Goal: Task Accomplishment & Management: Complete application form

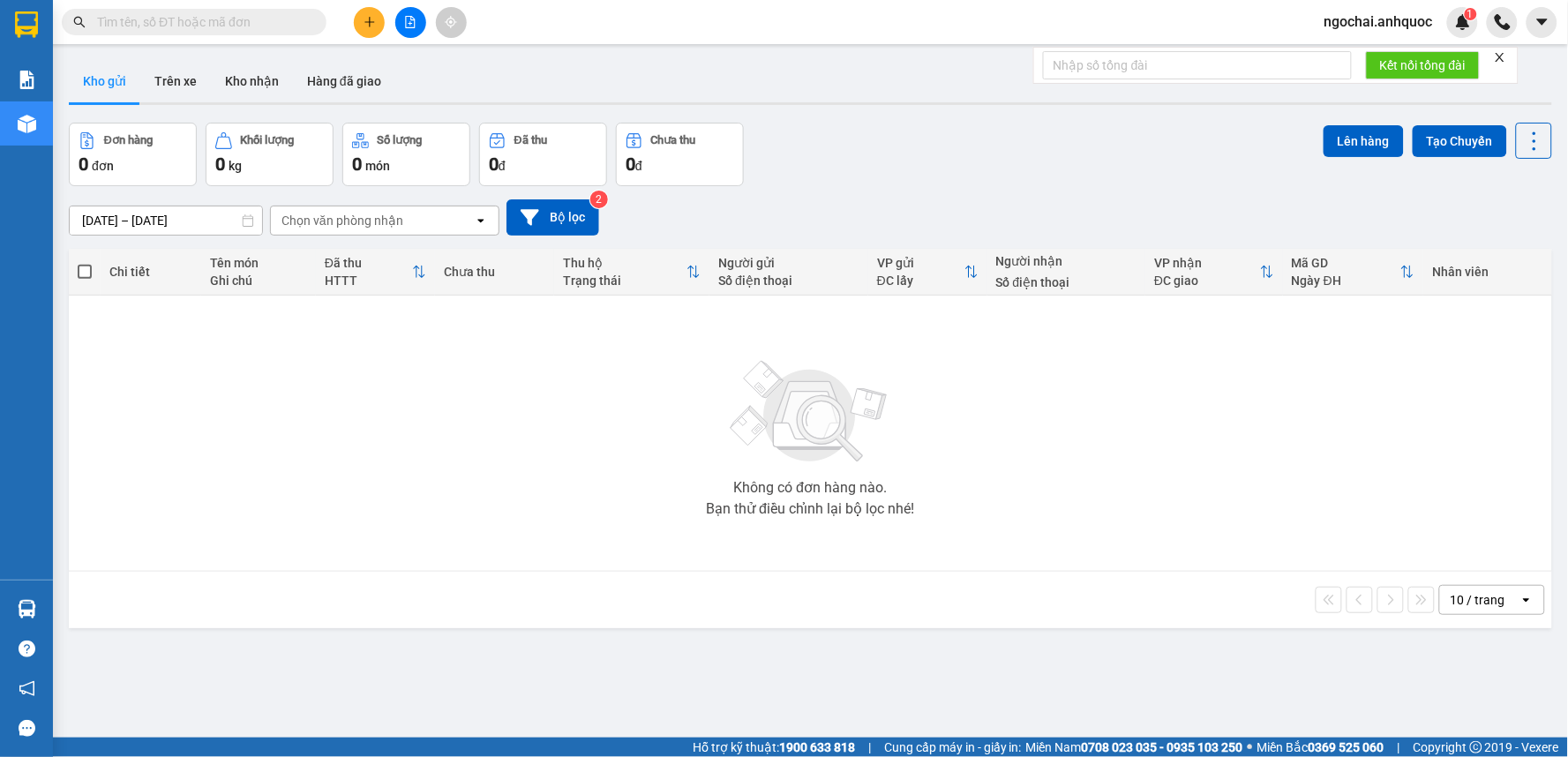
click at [366, 28] on button at bounding box center [369, 22] width 31 height 31
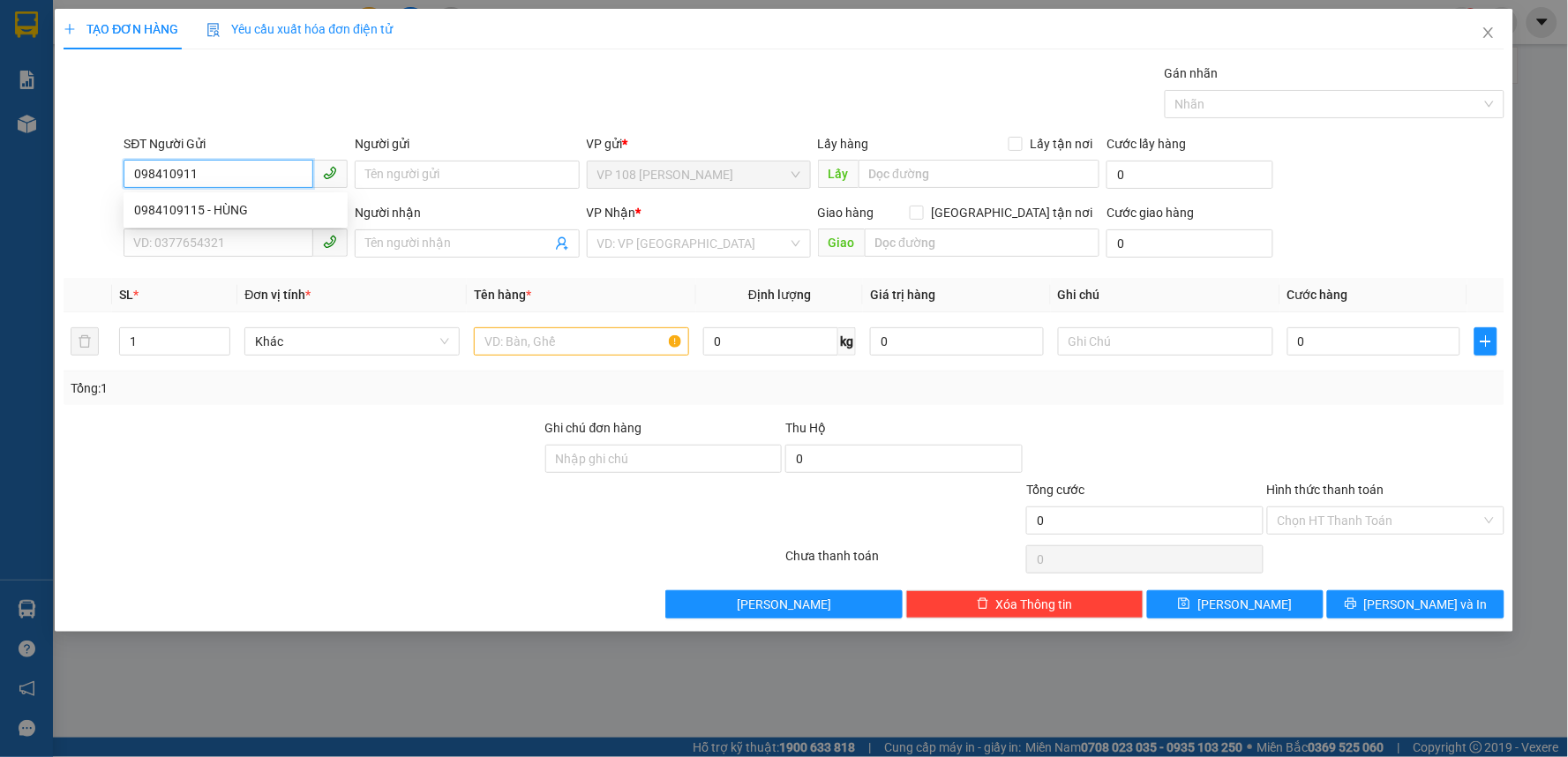
type input "0984109115"
click at [261, 205] on div "0984109115 - HÙNG" at bounding box center [235, 210] width 203 height 20
type input "HÙNG"
type input "0387019797"
type input "CHỊ [PERSON_NAME]"
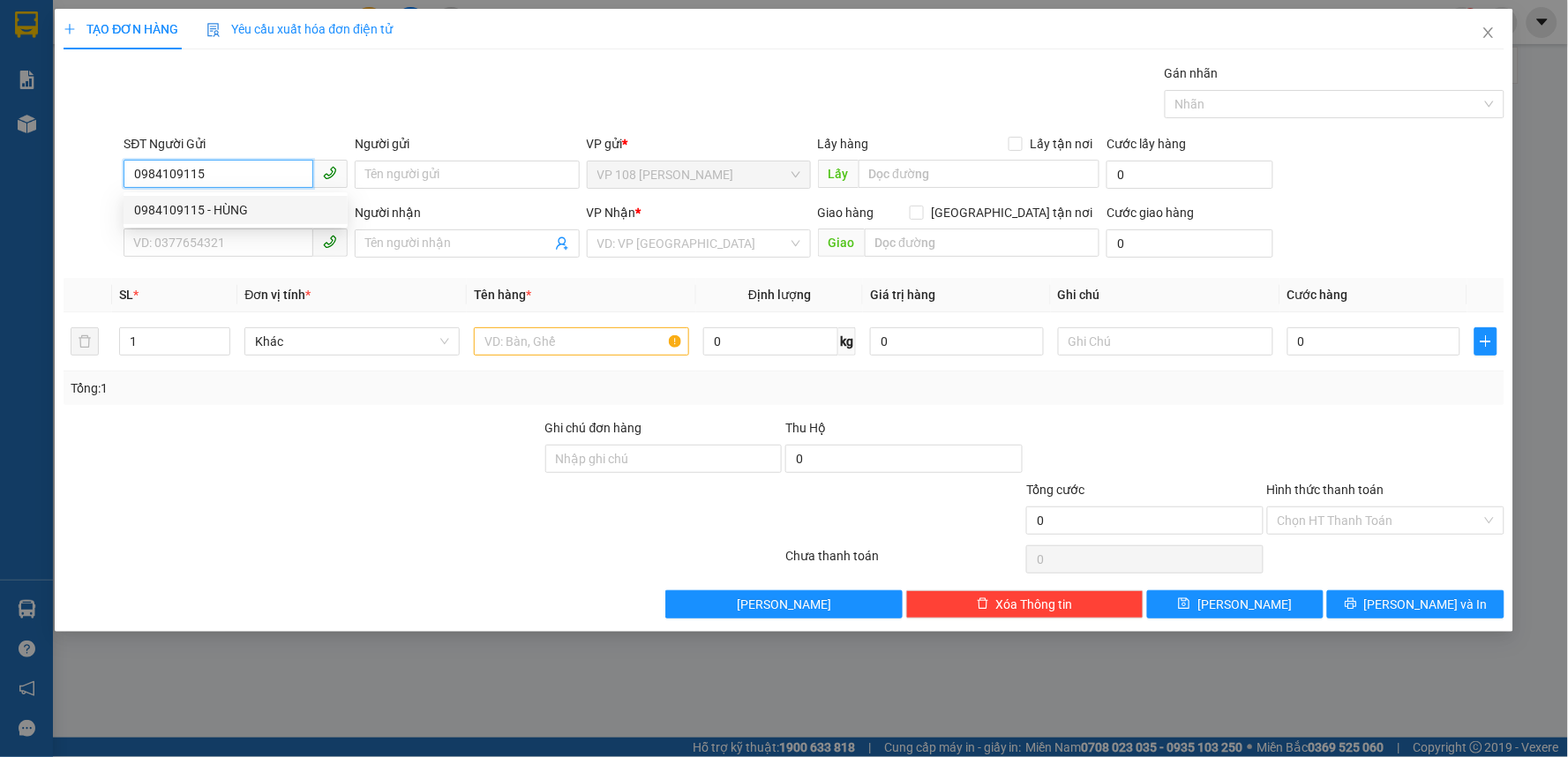
type input "997/6 CMT8 - TÂN BÌNH"
type input "30.000"
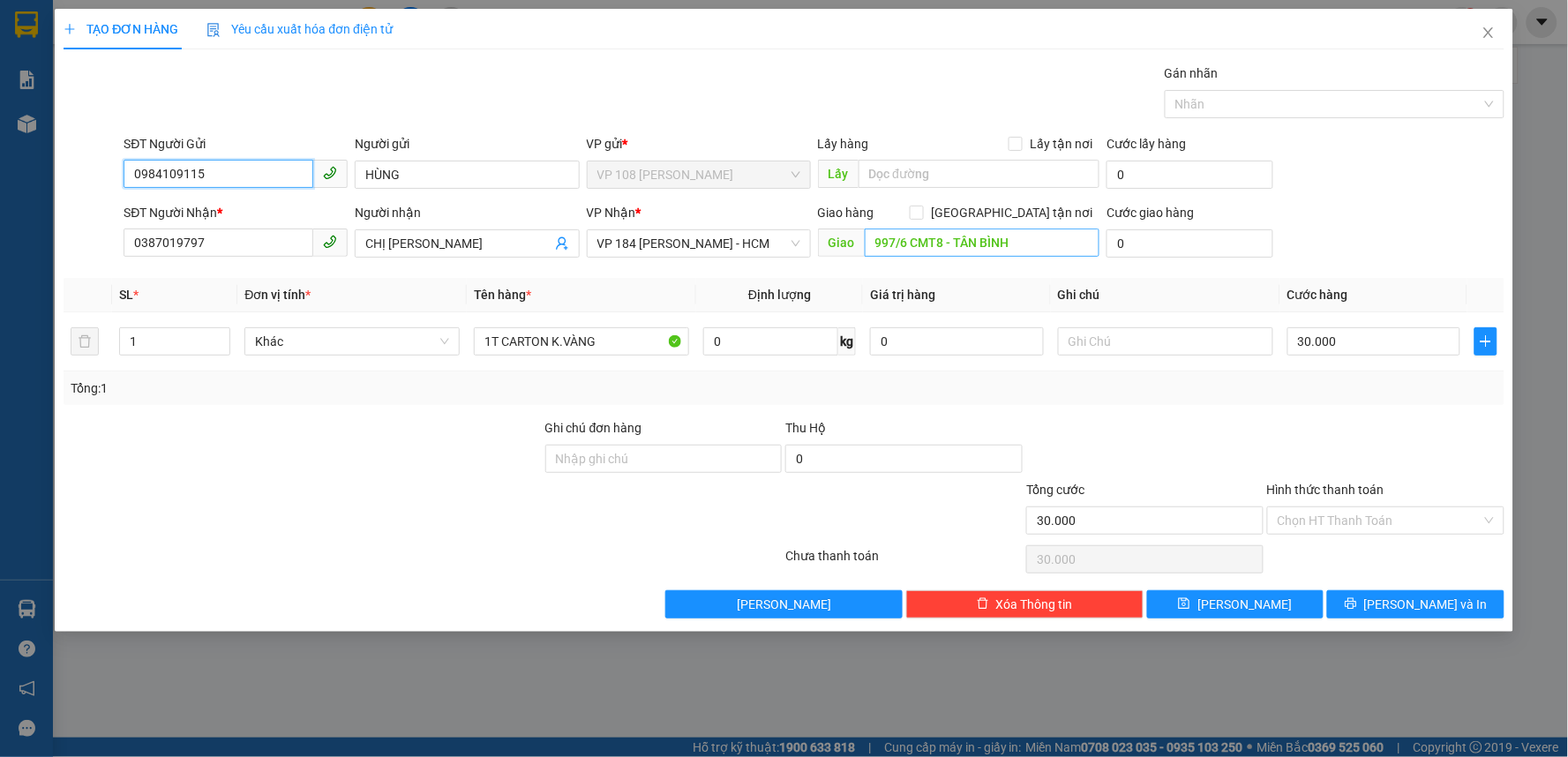
type input "0984109115"
click at [959, 244] on input "997/6 CMT8 - TÂN BÌNH" at bounding box center [983, 242] width 236 height 28
type input "0"
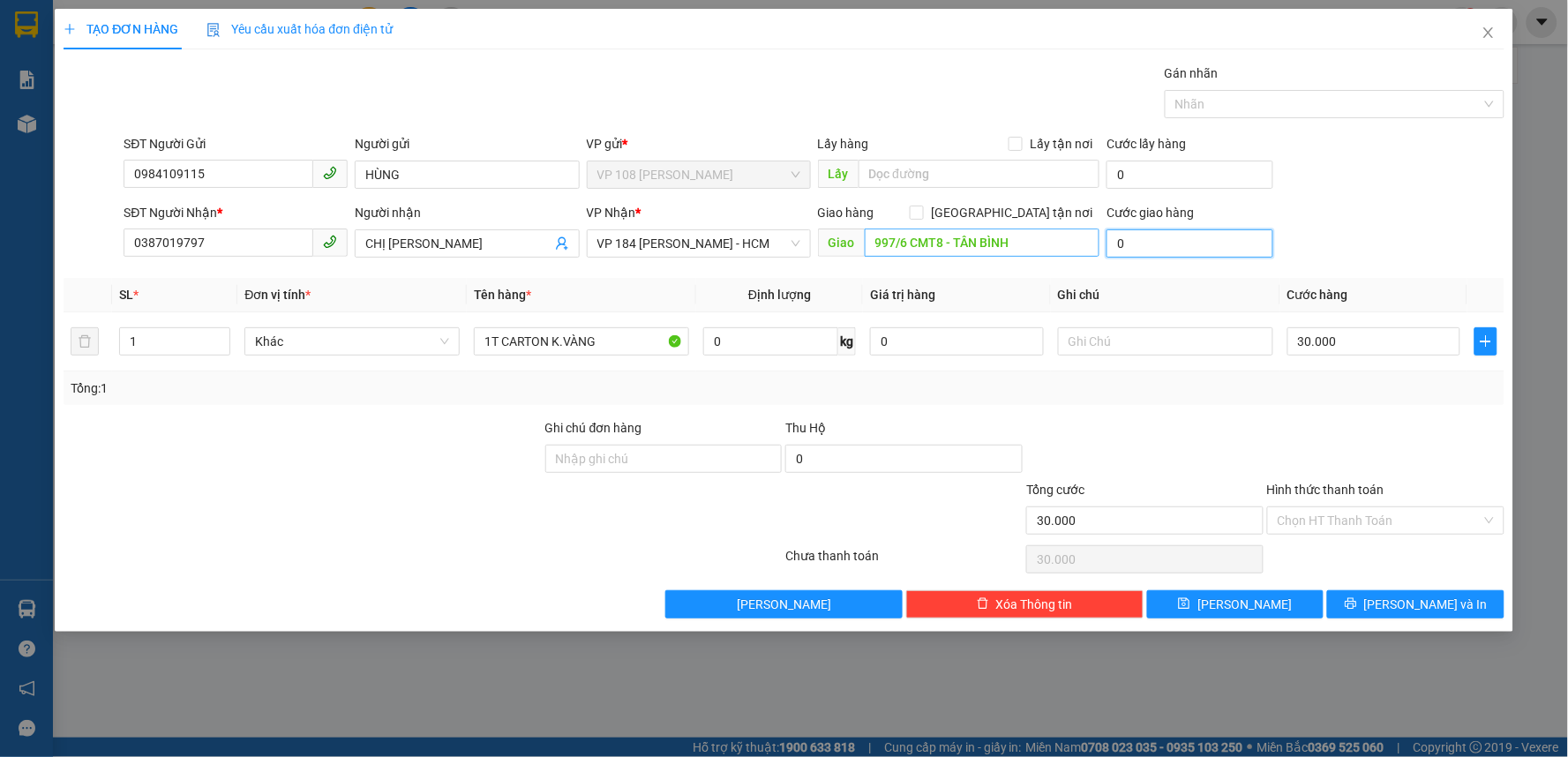
type input "0"
type input "30.000"
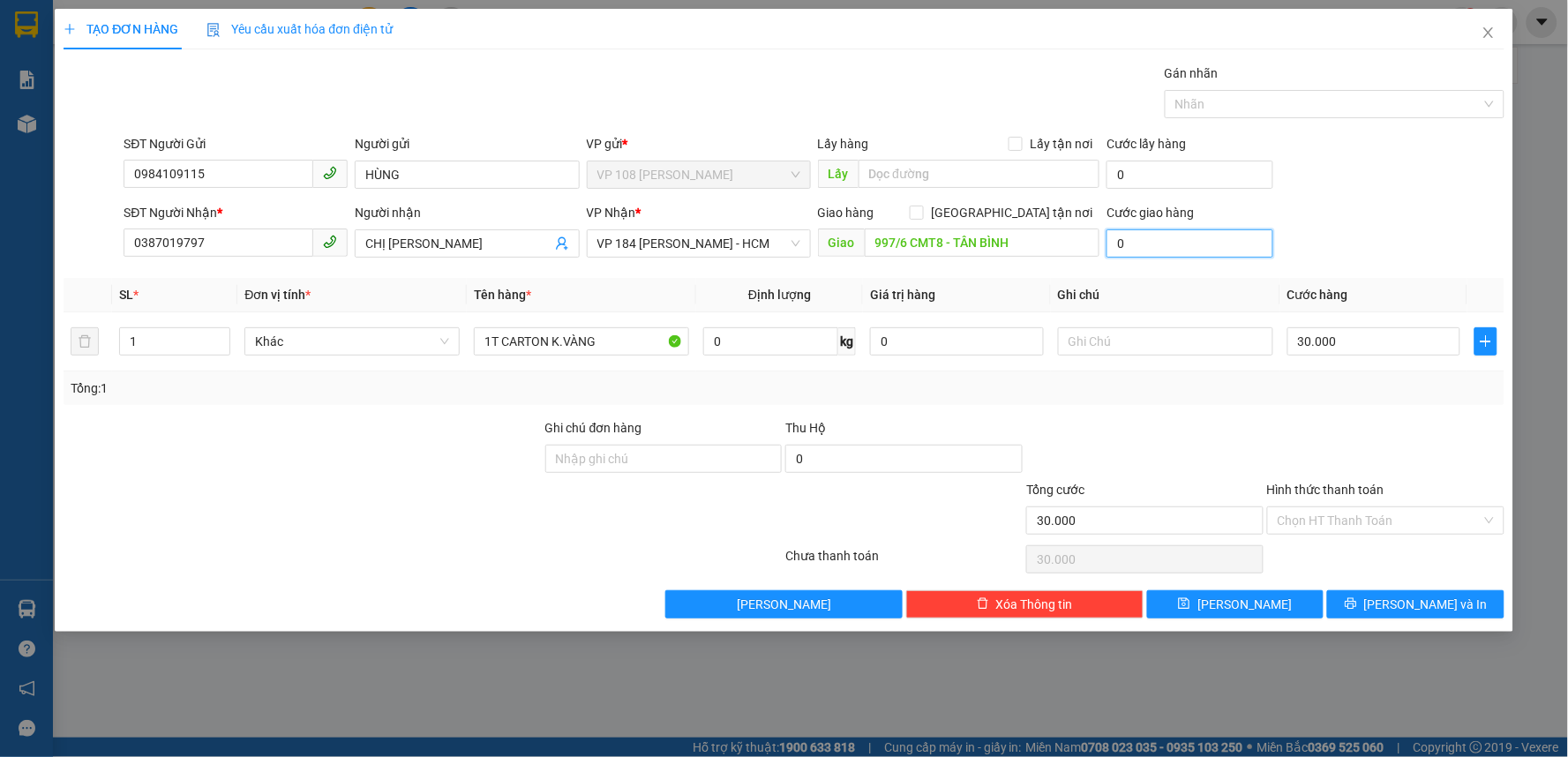
drag, startPoint x: 1126, startPoint y: 248, endPoint x: 1114, endPoint y: 252, distance: 12.6
click at [1114, 252] on input "0" at bounding box center [1190, 243] width 167 height 28
type input "0"
click at [1001, 236] on input "997/6 CMT8 - TÂN BÌNH" at bounding box center [983, 242] width 236 height 28
type input "VP 184 NVT"
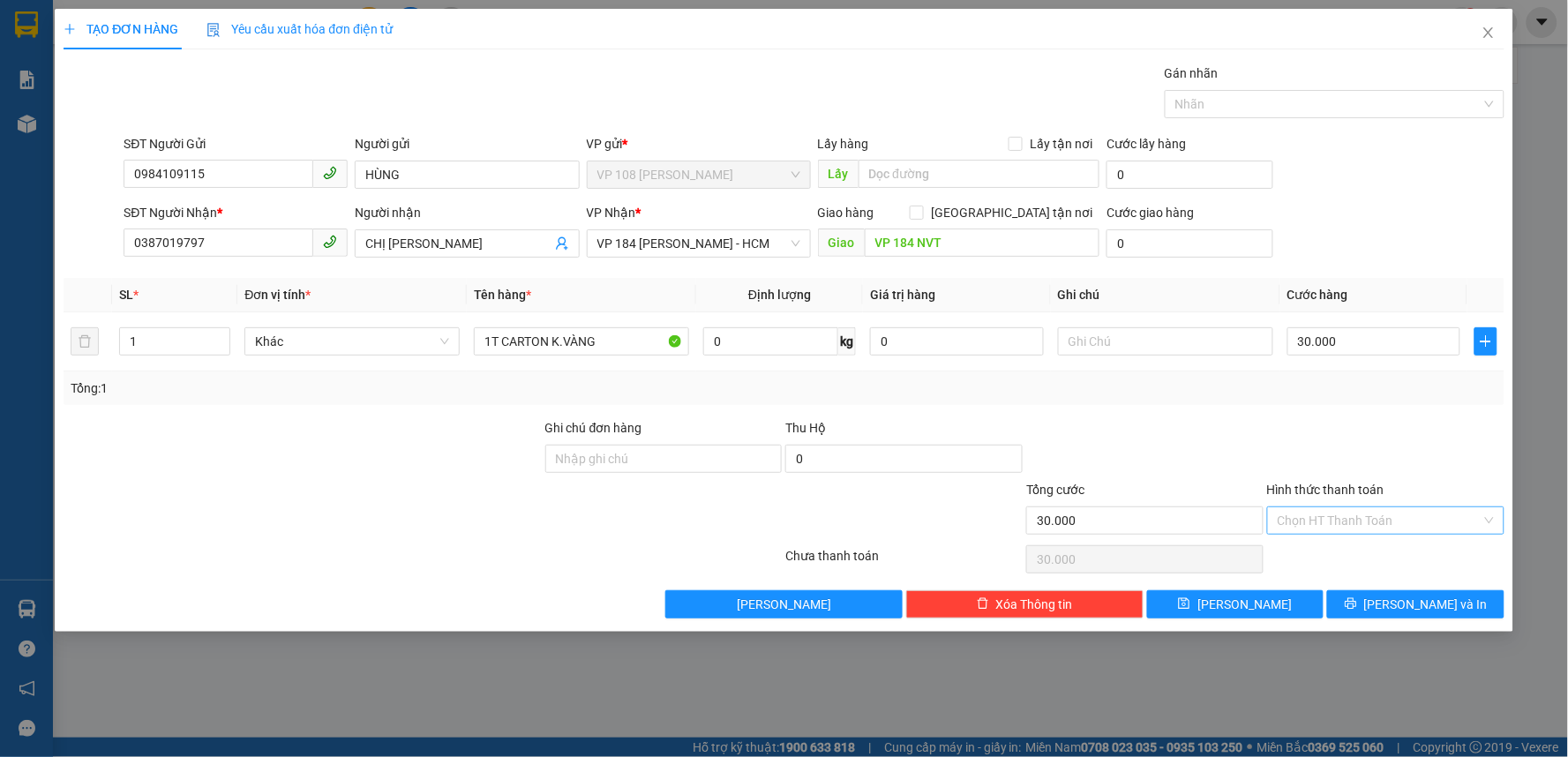
click at [1333, 521] on input "Hình thức thanh toán" at bounding box center [1380, 520] width 204 height 26
click at [1334, 550] on div "Tại văn phòng" at bounding box center [1387, 556] width 216 height 20
type input "0"
click at [1419, 598] on span "[PERSON_NAME] và In" at bounding box center [1426, 604] width 123 height 20
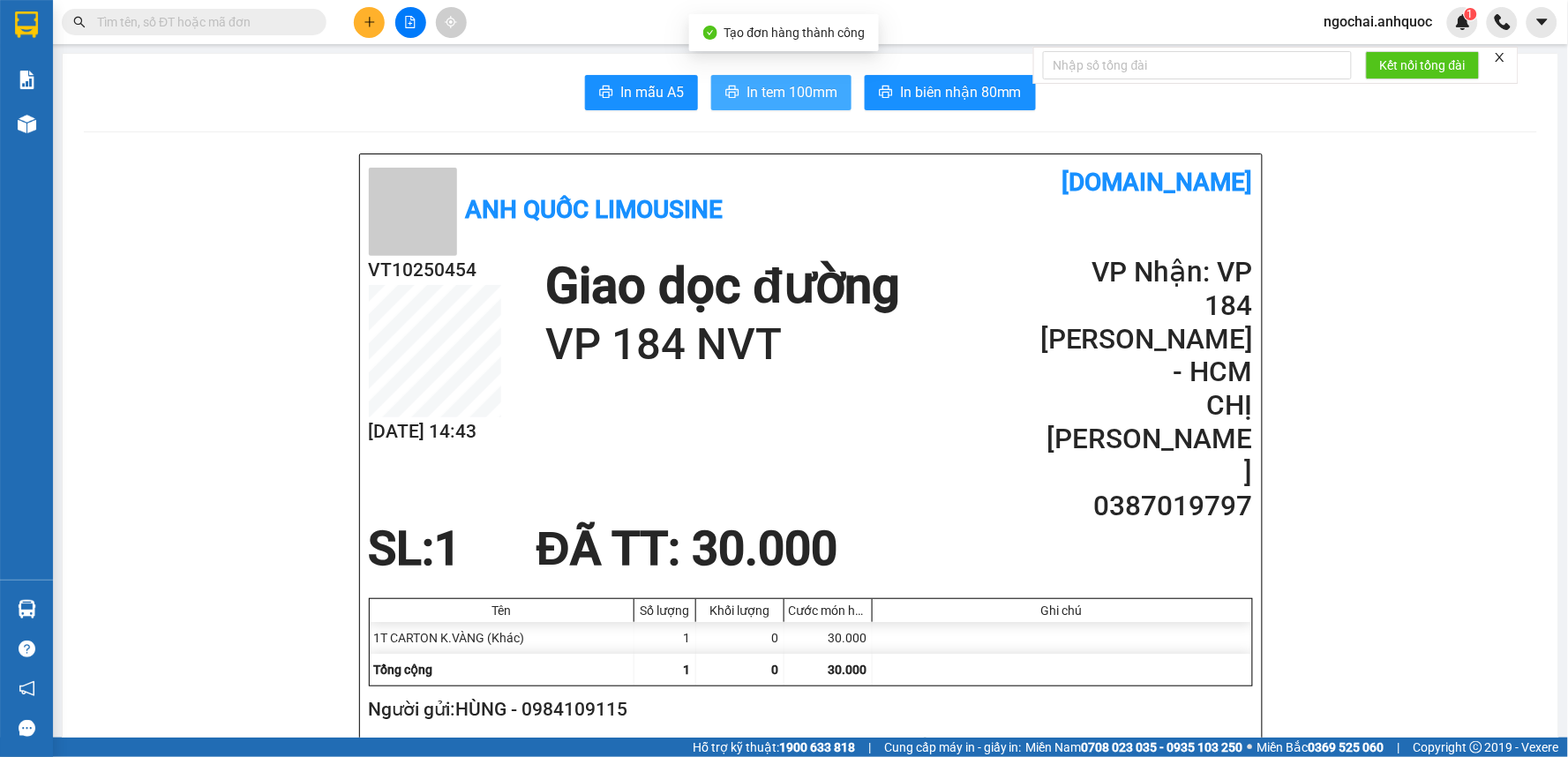
click at [790, 88] on span "In tem 100mm" at bounding box center [791, 93] width 91 height 22
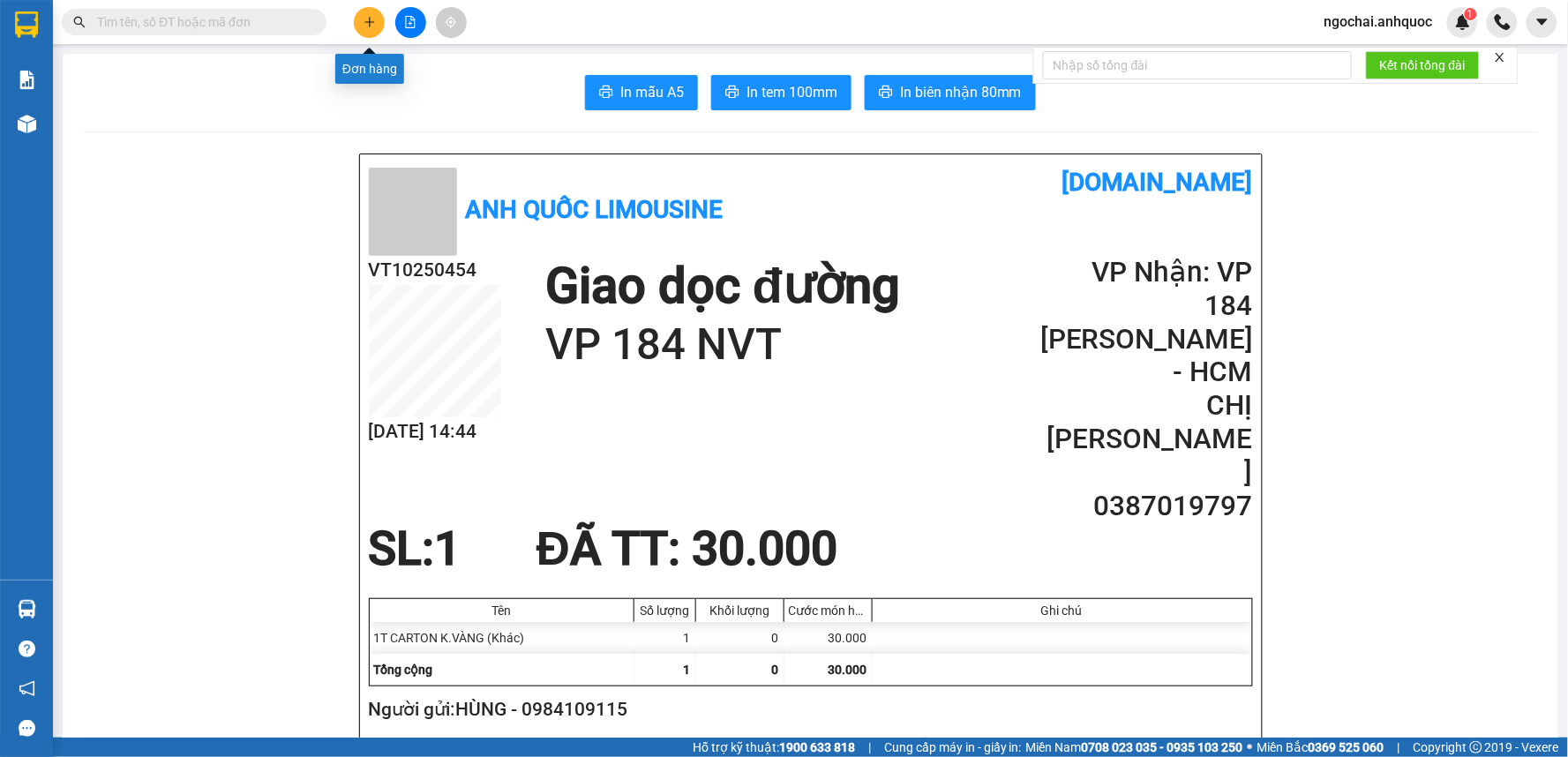
click at [360, 18] on button at bounding box center [369, 22] width 31 height 31
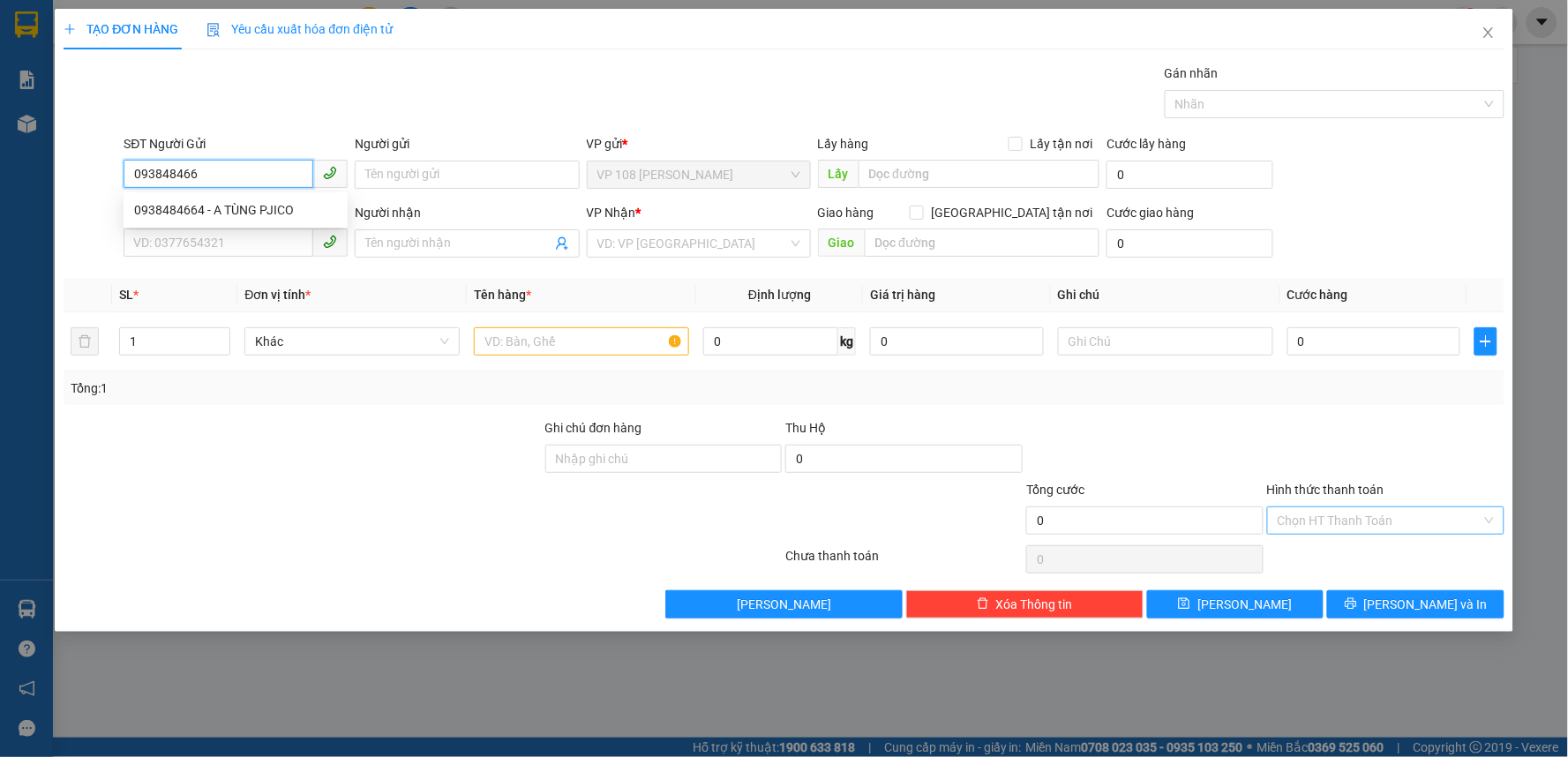
type input "0938484664"
click at [230, 210] on div "0938484664 - A TÙNG PJICO" at bounding box center [235, 210] width 203 height 20
type input "A TÙNG PJICO"
type input "0915266115"
type input "MAI VIỆT HÀ"
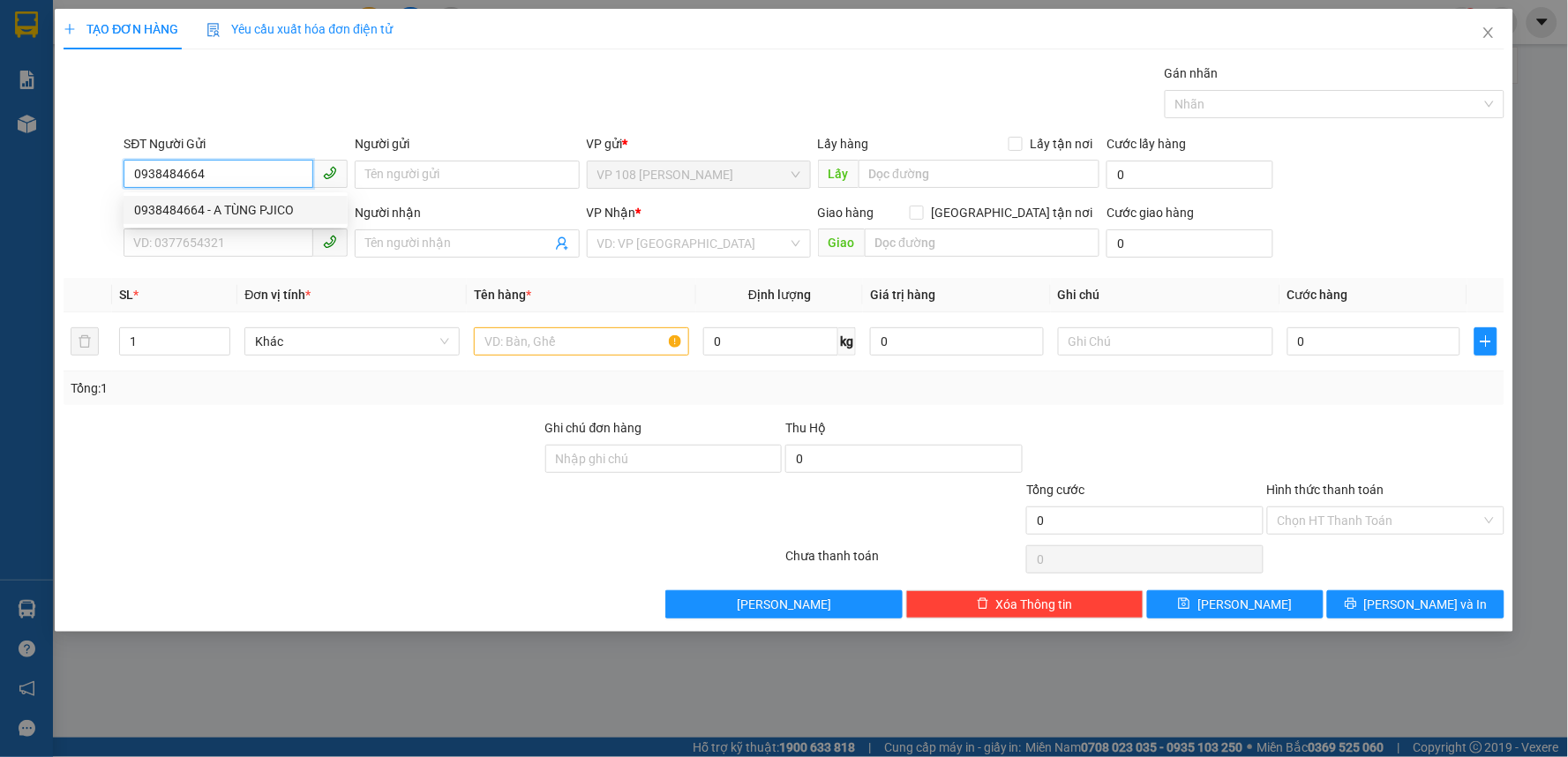
type input "KNG MALL PHÚ MỸ"
type input "20.000"
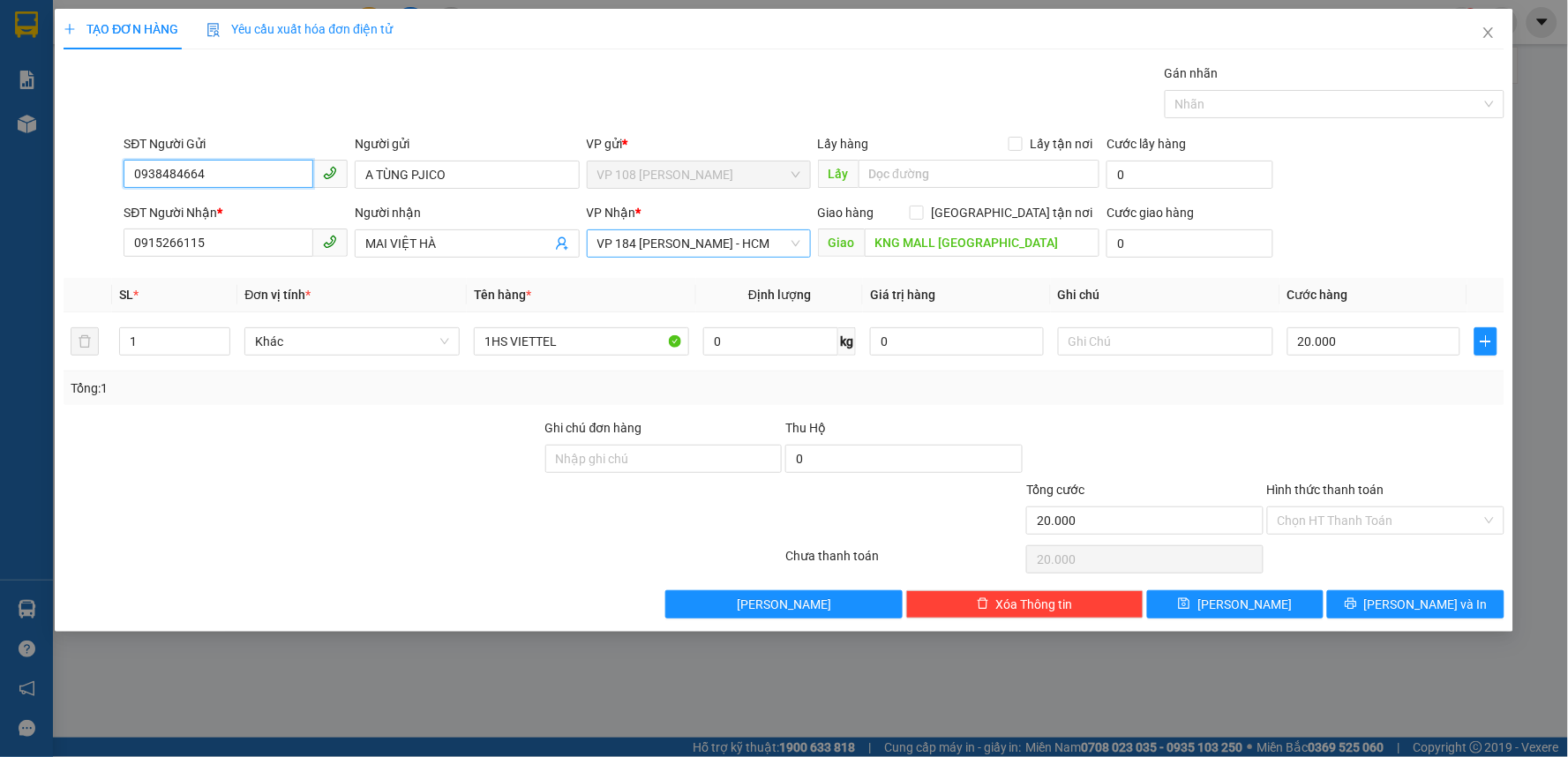
click at [665, 247] on span "VP 184 [PERSON_NAME] - HCM" at bounding box center [699, 243] width 203 height 26
type input "0938484664"
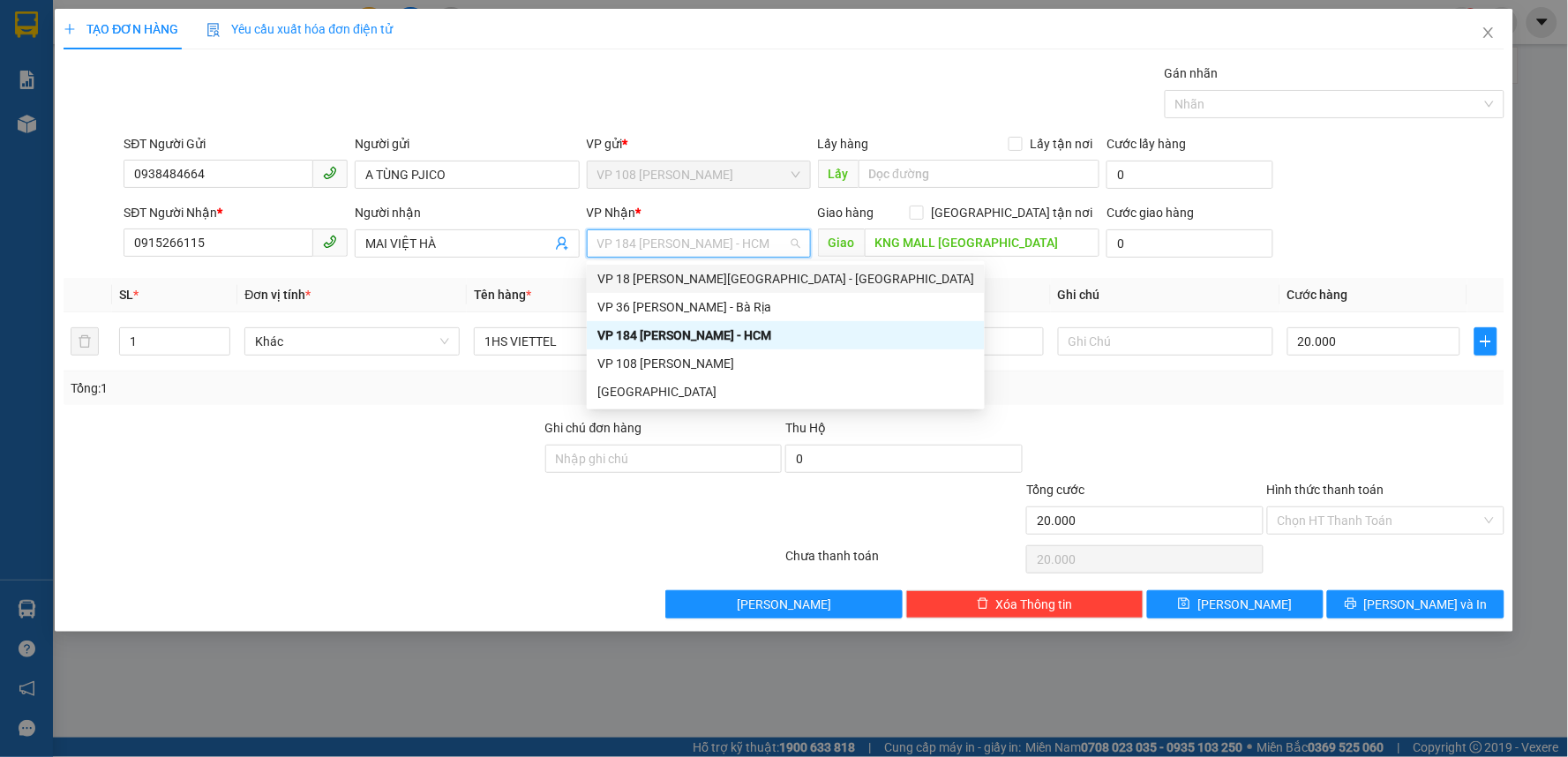
drag, startPoint x: 649, startPoint y: 278, endPoint x: 649, endPoint y: 297, distance: 19.0
click at [649, 297] on div "VP 18 Nguyễn Thái Bình - Quận 1 VP 36 Lê Thành Duy - Bà Rịa VP 184 Nguyễn Văn T…" at bounding box center [785, 335] width 398 height 141
click at [649, 298] on div "VP 36 [PERSON_NAME] - Bà Rịa" at bounding box center [786, 307] width 377 height 20
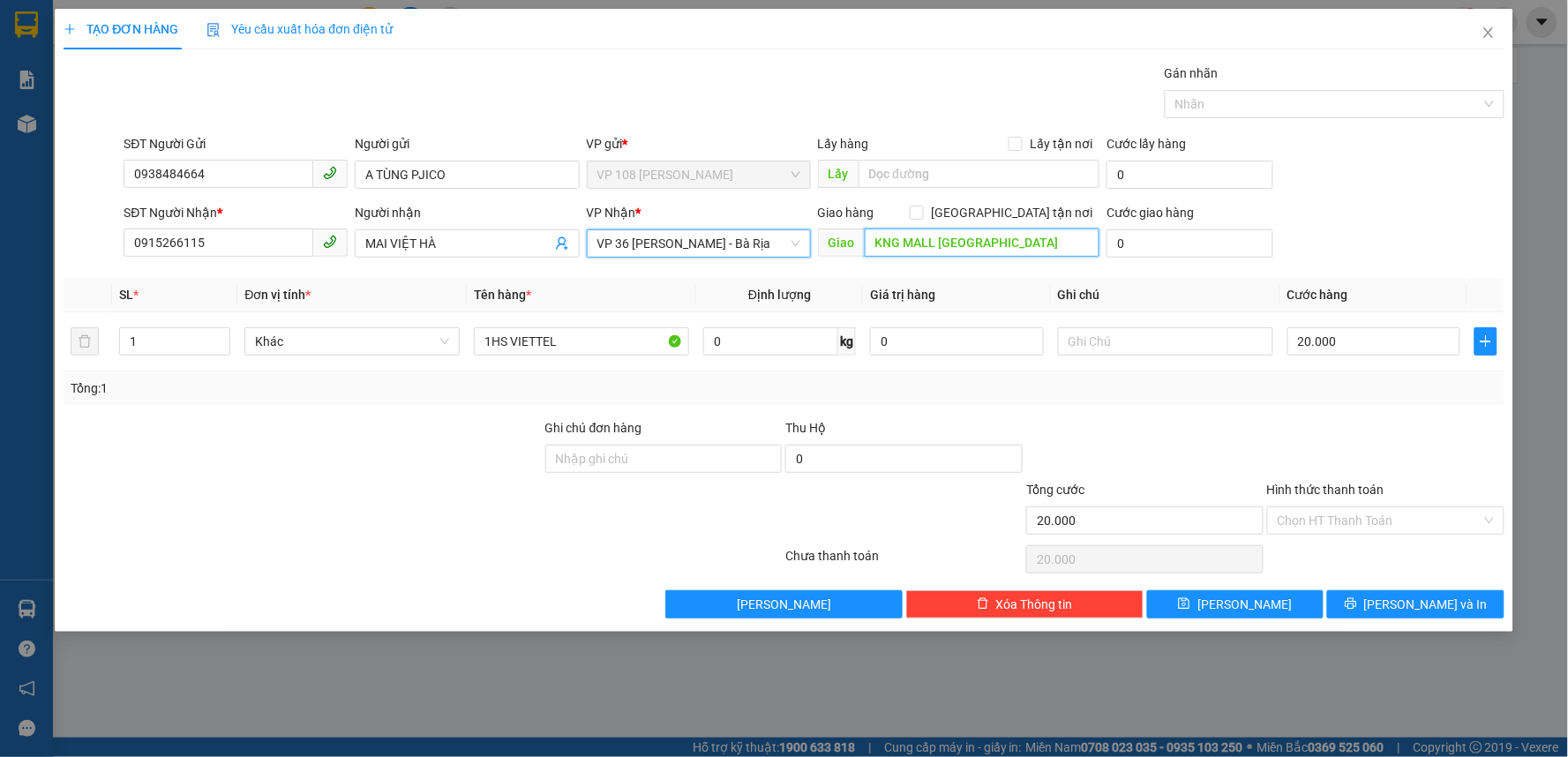
click at [960, 239] on input "KNG MALL PHÚ MỸ" at bounding box center [983, 242] width 236 height 28
type input "VP BÀ RỊA"
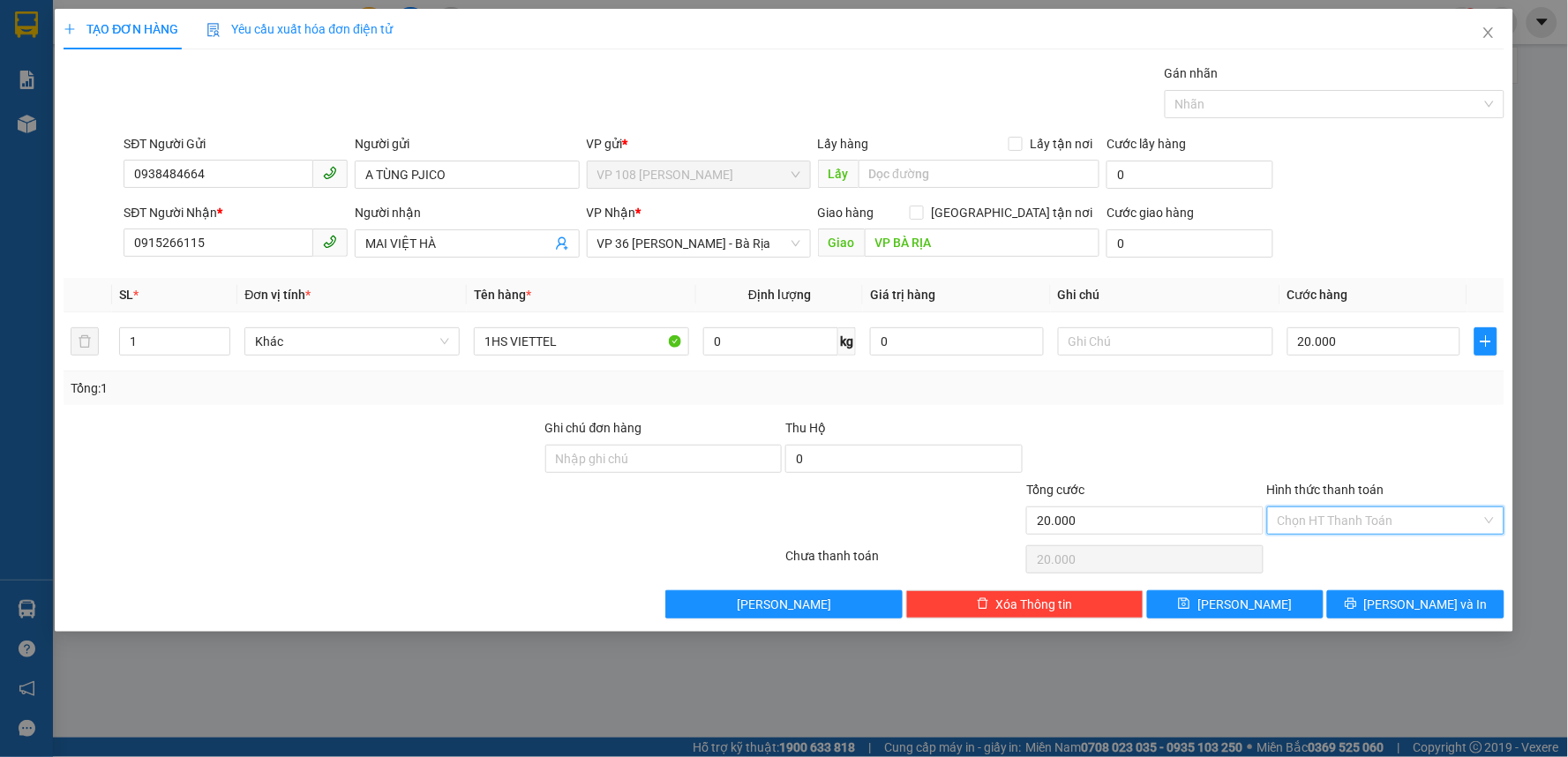
click at [1368, 510] on input "Hình thức thanh toán" at bounding box center [1380, 520] width 204 height 26
click at [1356, 553] on div "Tại văn phòng" at bounding box center [1387, 556] width 216 height 20
type input "0"
click at [1434, 605] on span "[PERSON_NAME] và In" at bounding box center [1426, 604] width 123 height 20
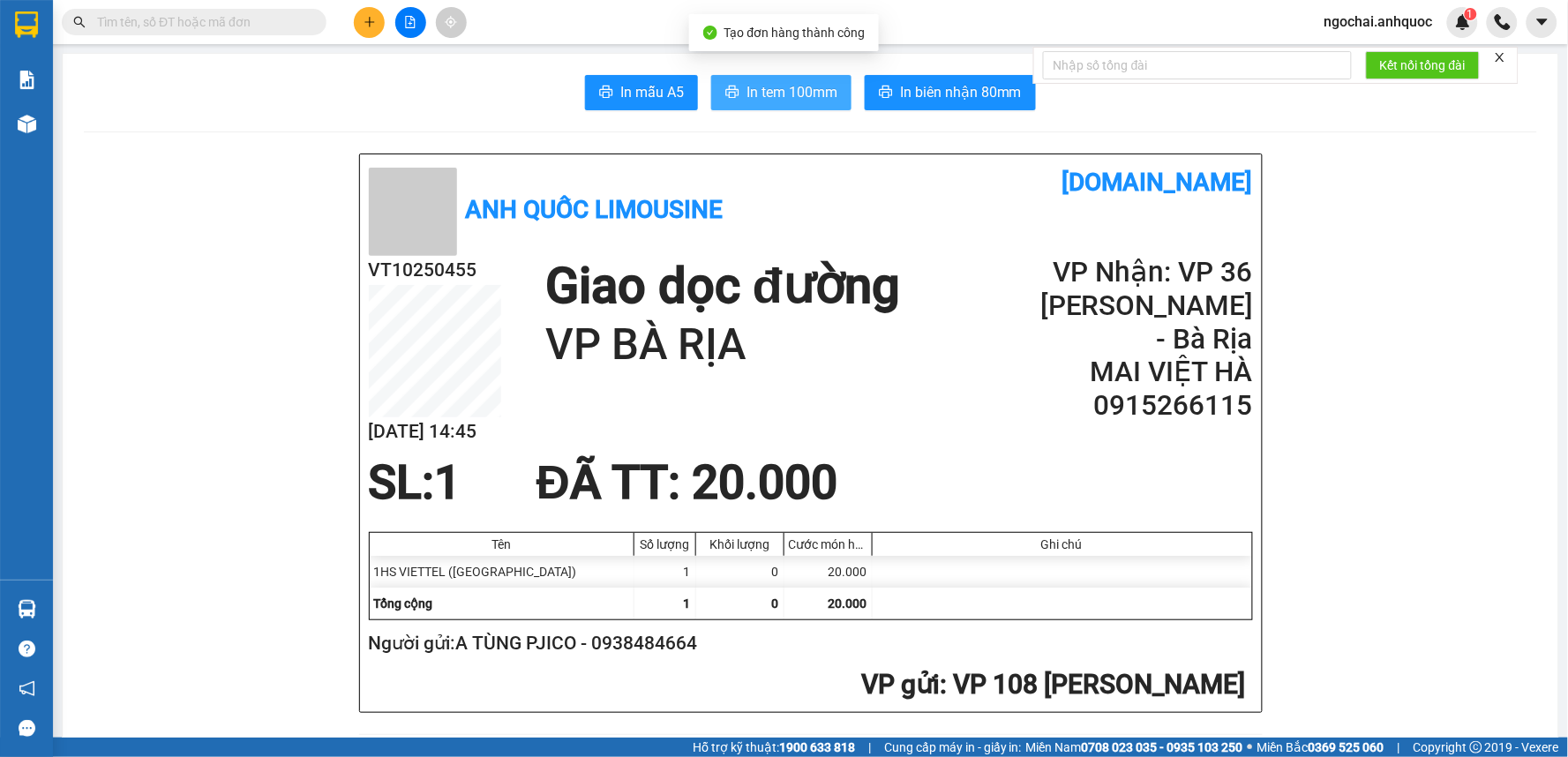
click at [784, 94] on span "In tem 100mm" at bounding box center [791, 93] width 91 height 22
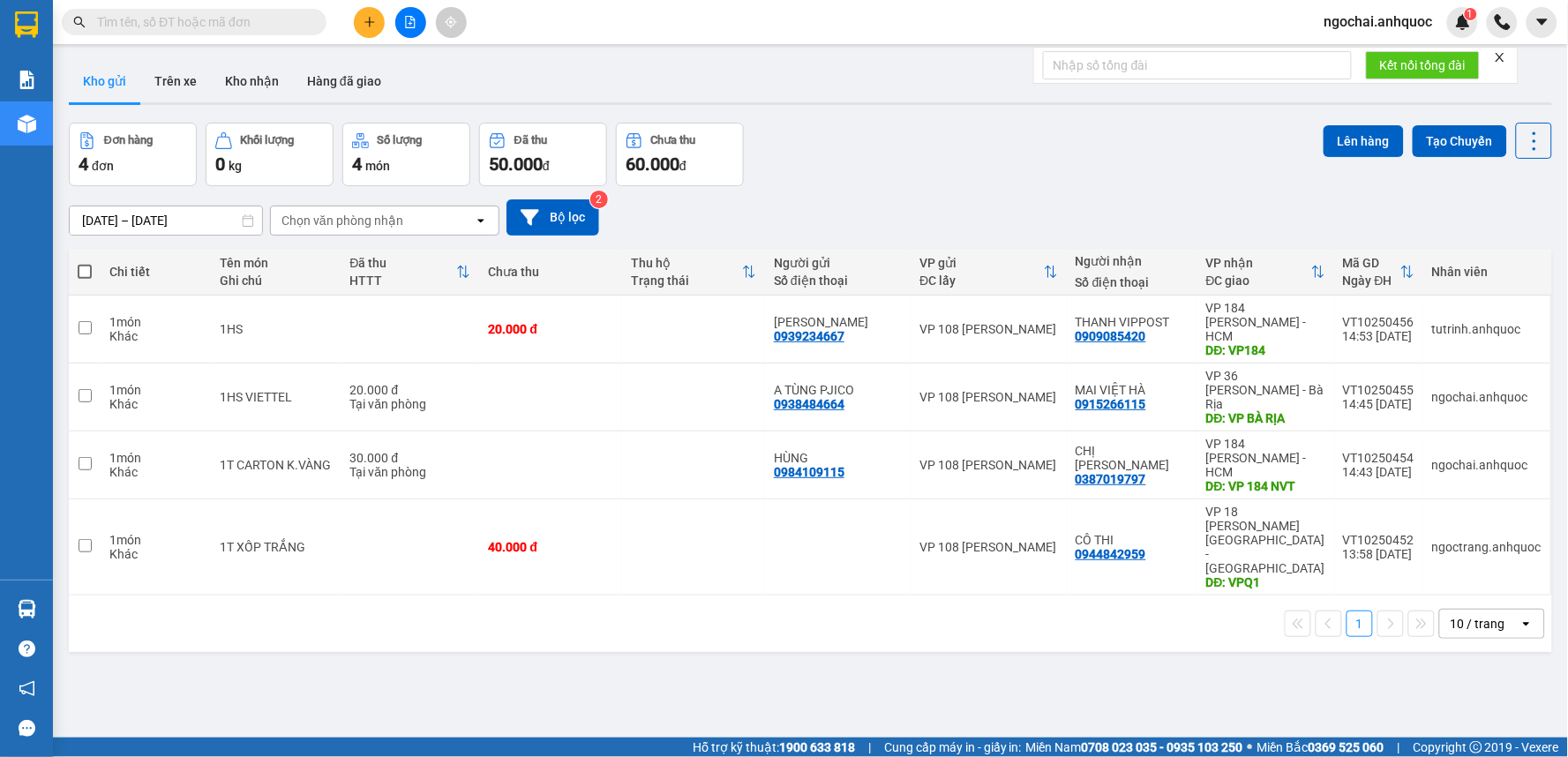
click at [239, 8] on span at bounding box center [194, 22] width 265 height 26
click at [258, 23] on input "text" at bounding box center [201, 22] width 209 height 20
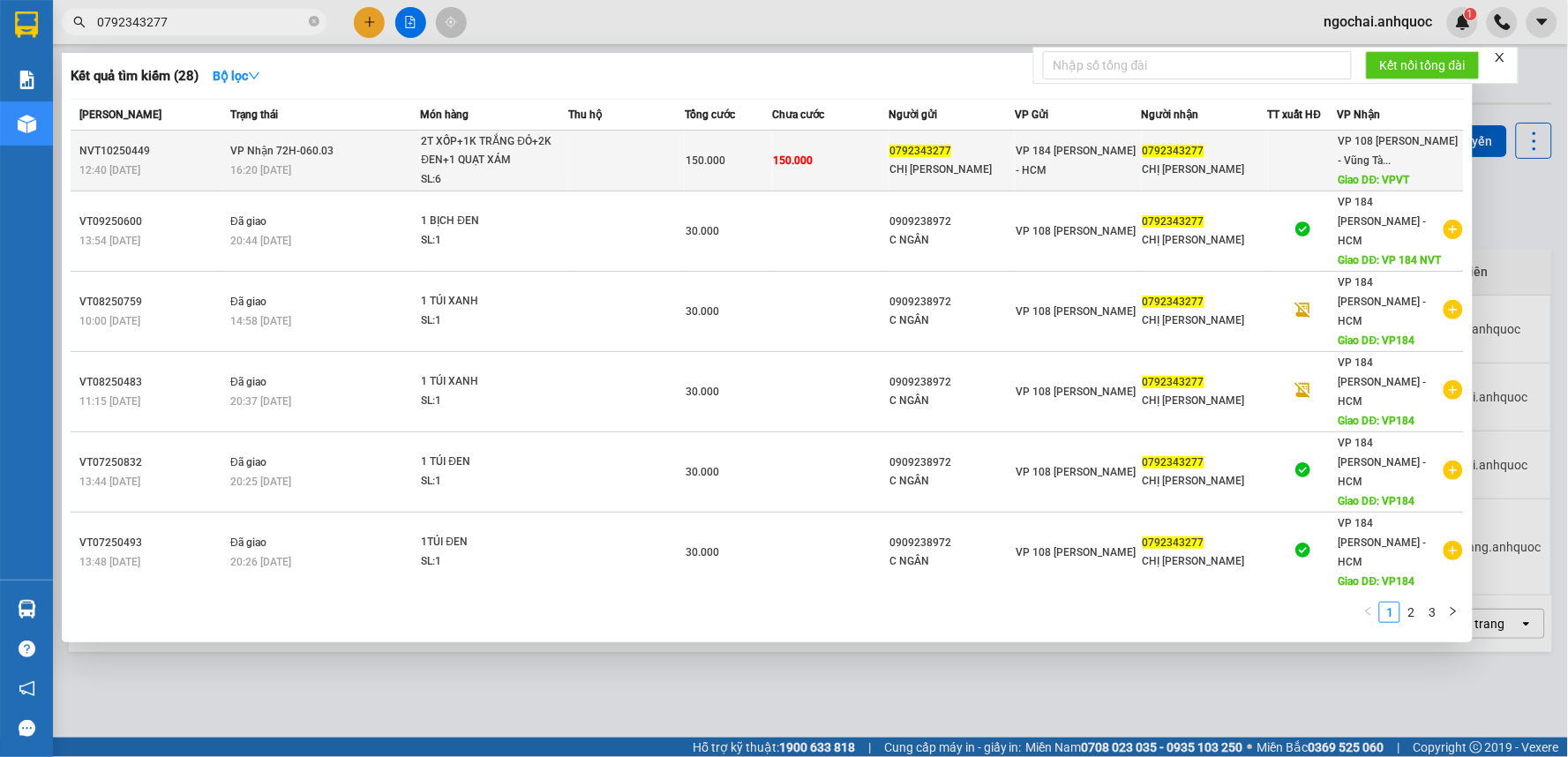
type input "0792343277"
click at [588, 164] on td at bounding box center [627, 161] width 117 height 61
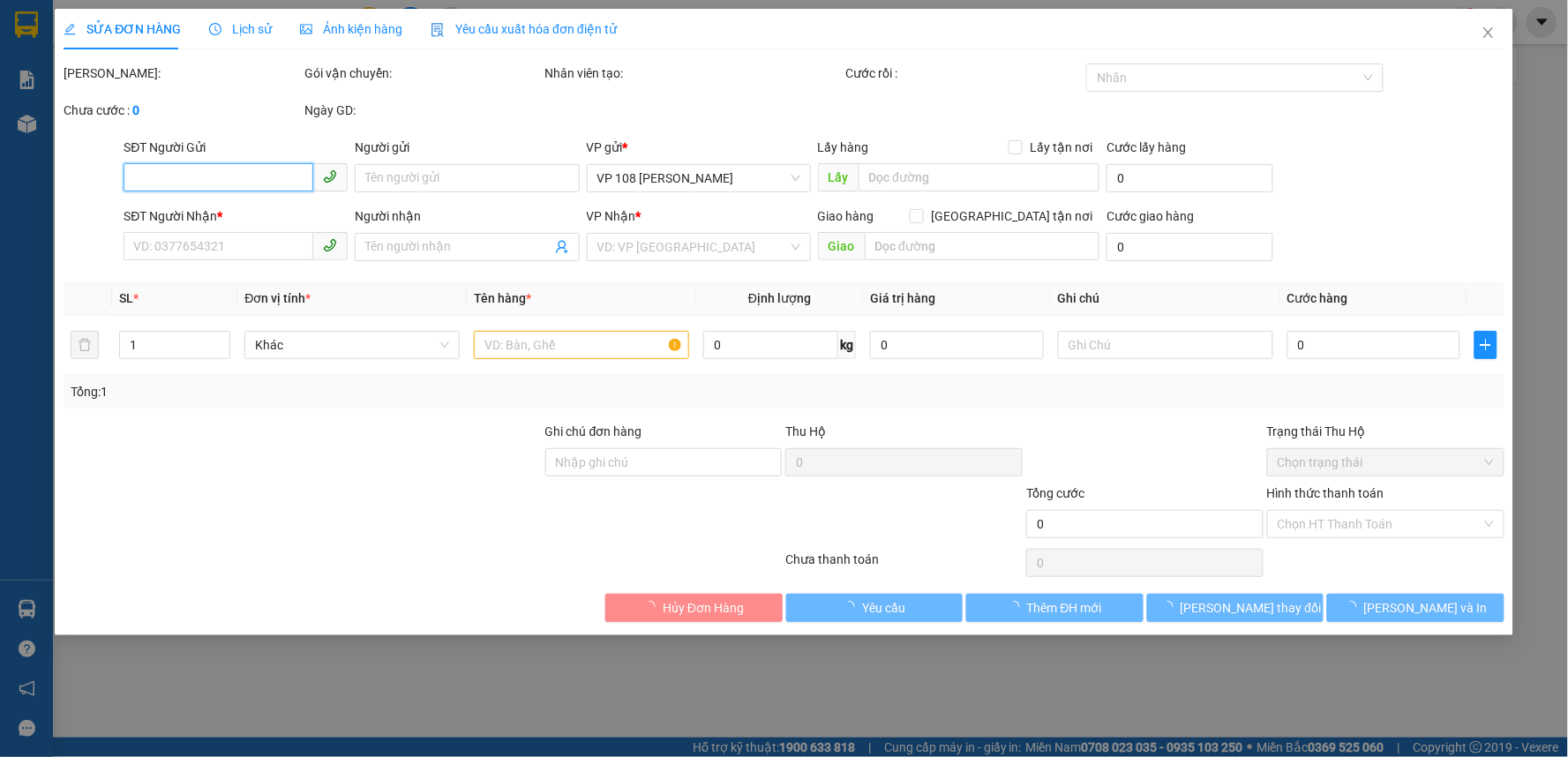
type input "0792343277"
type input "CHỊ [PERSON_NAME]"
type input "0792343277"
type input "CHỊ [PERSON_NAME]"
type input "VPVT"
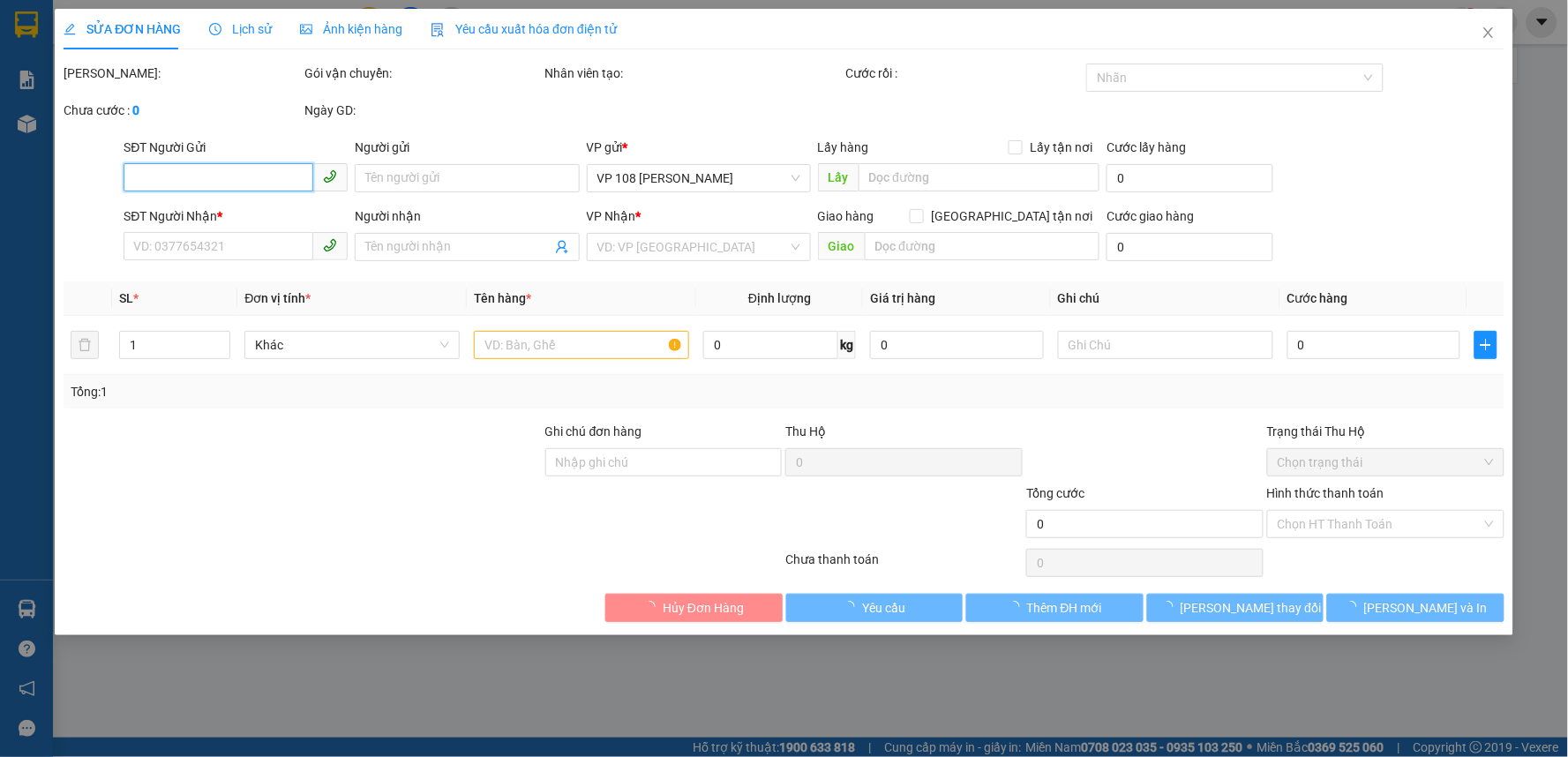
type input "150.000"
